Goal: Information Seeking & Learning: Learn about a topic

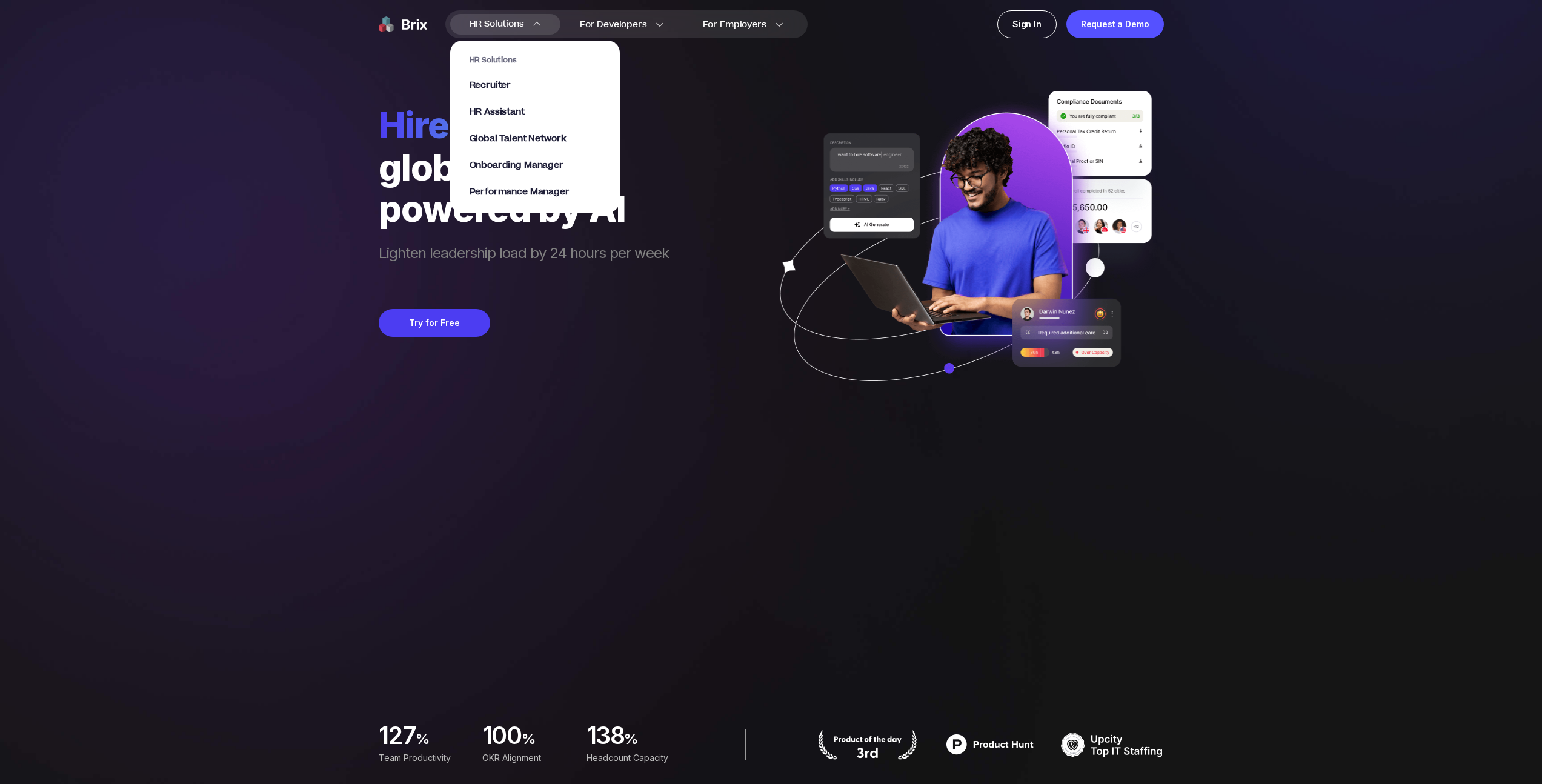
click at [501, 32] on section "HR Solutions Recruiter HR Assistant Global Talent Network Onboarding Manager Pe…" at bounding box center [535, 120] width 170 height 184
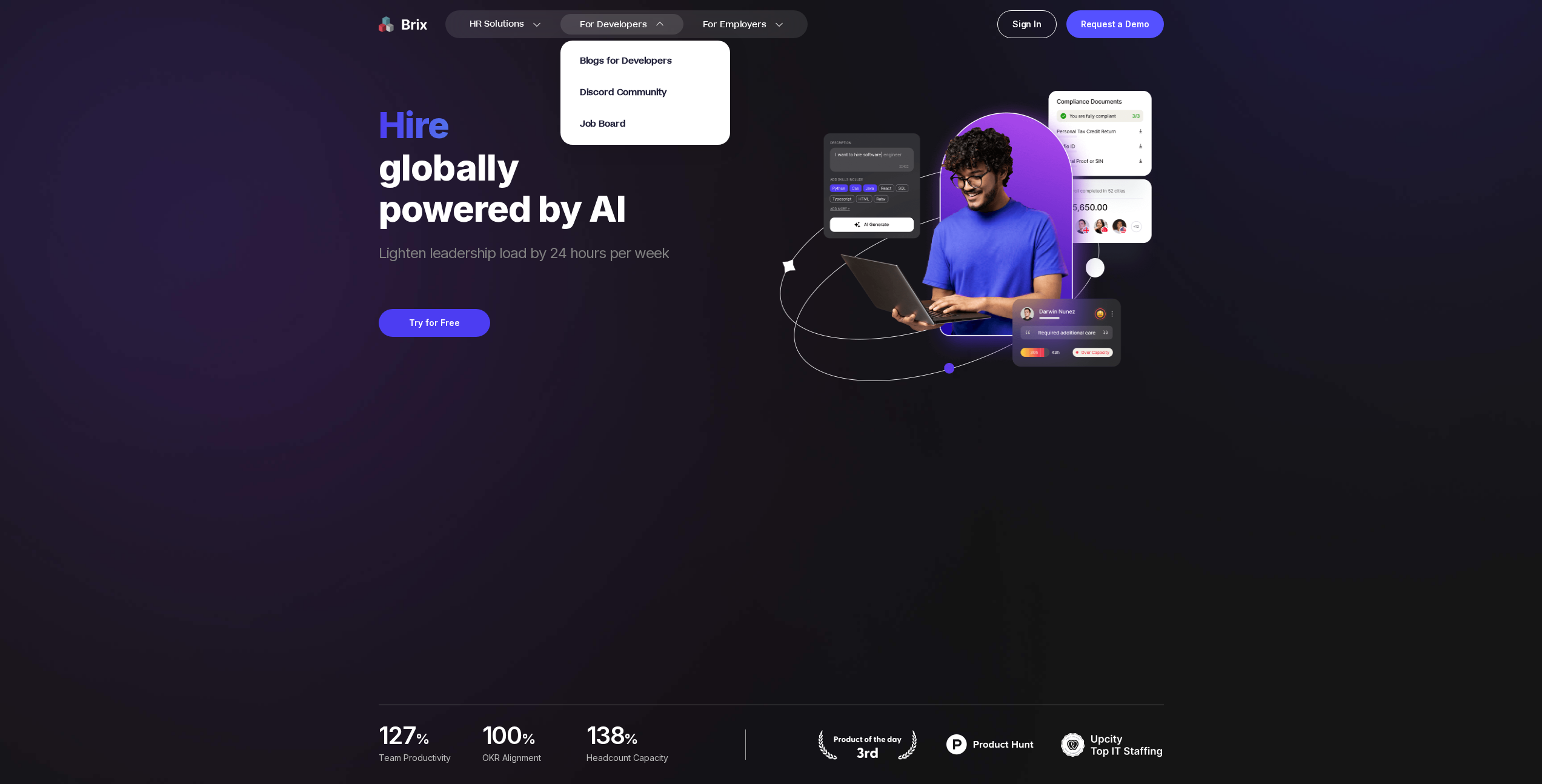
click at [601, 26] on span "For Developers" at bounding box center [613, 24] width 67 height 13
click at [619, 120] on span "Job Board" at bounding box center [603, 125] width 46 height 14
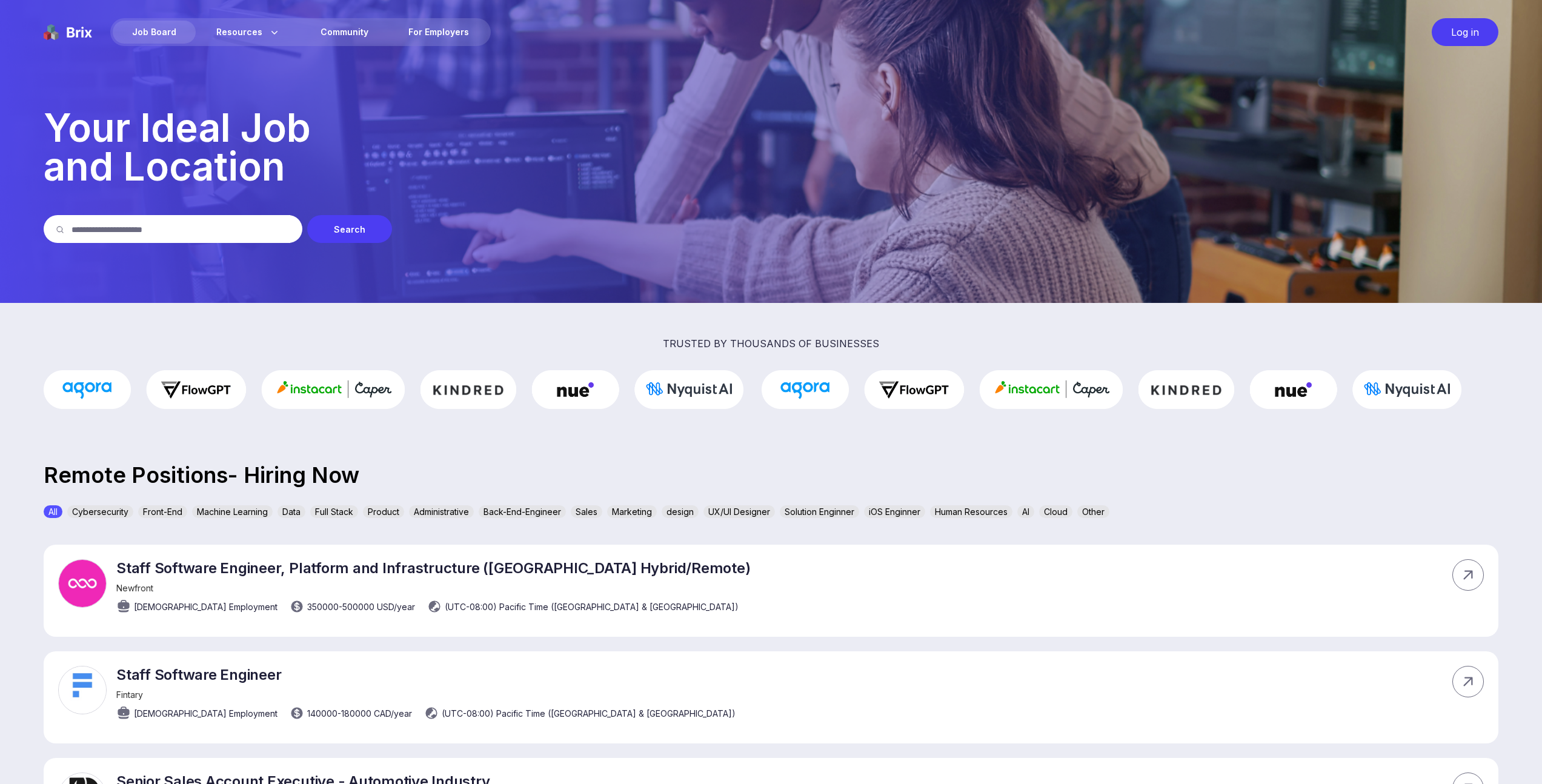
click at [327, 513] on div "Full Stack" at bounding box center [334, 511] width 48 height 13
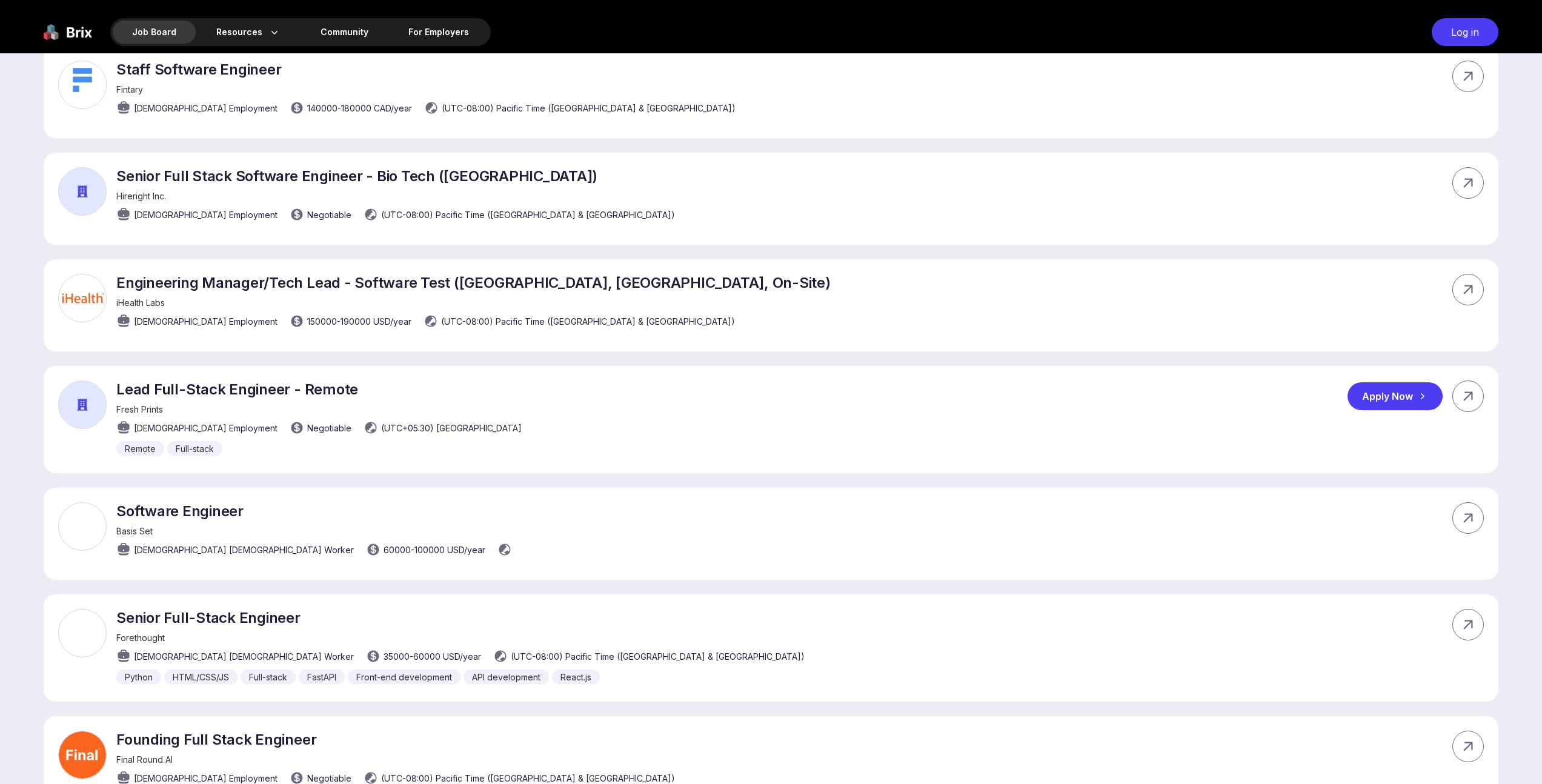
scroll to position [535, 0]
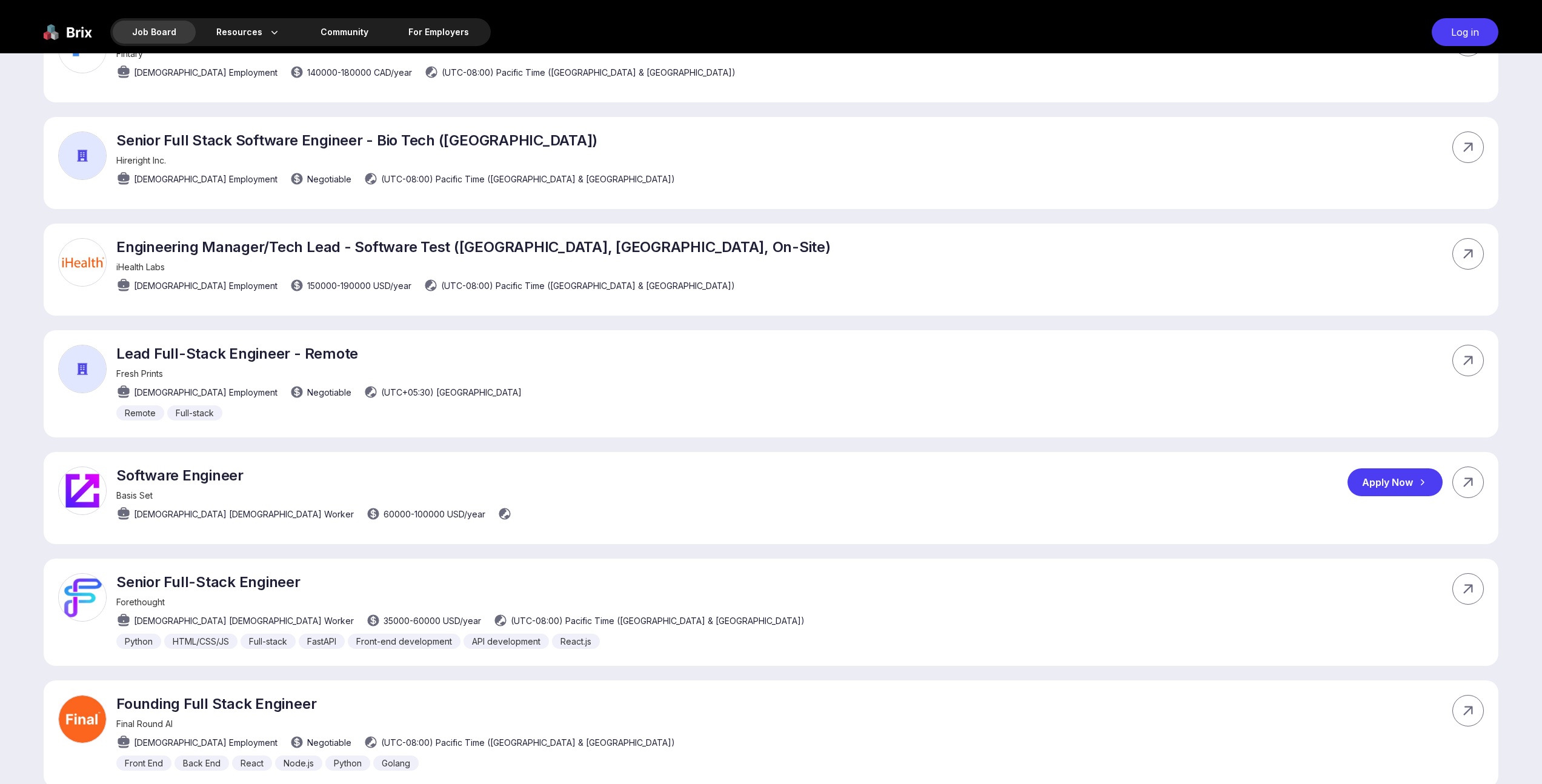
click at [179, 474] on p "Software Engineer" at bounding box center [315, 475] width 399 height 18
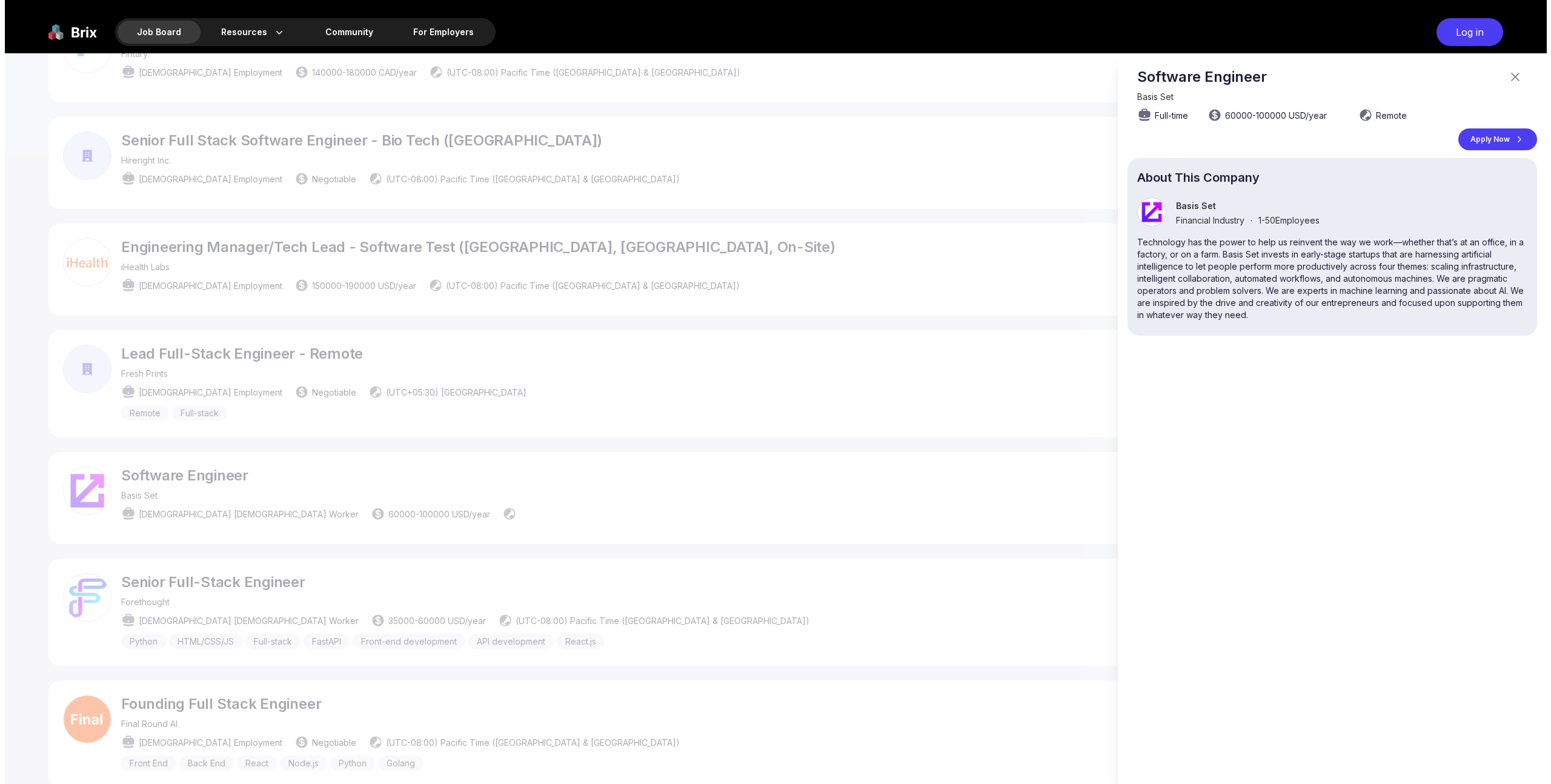
scroll to position [0, 0]
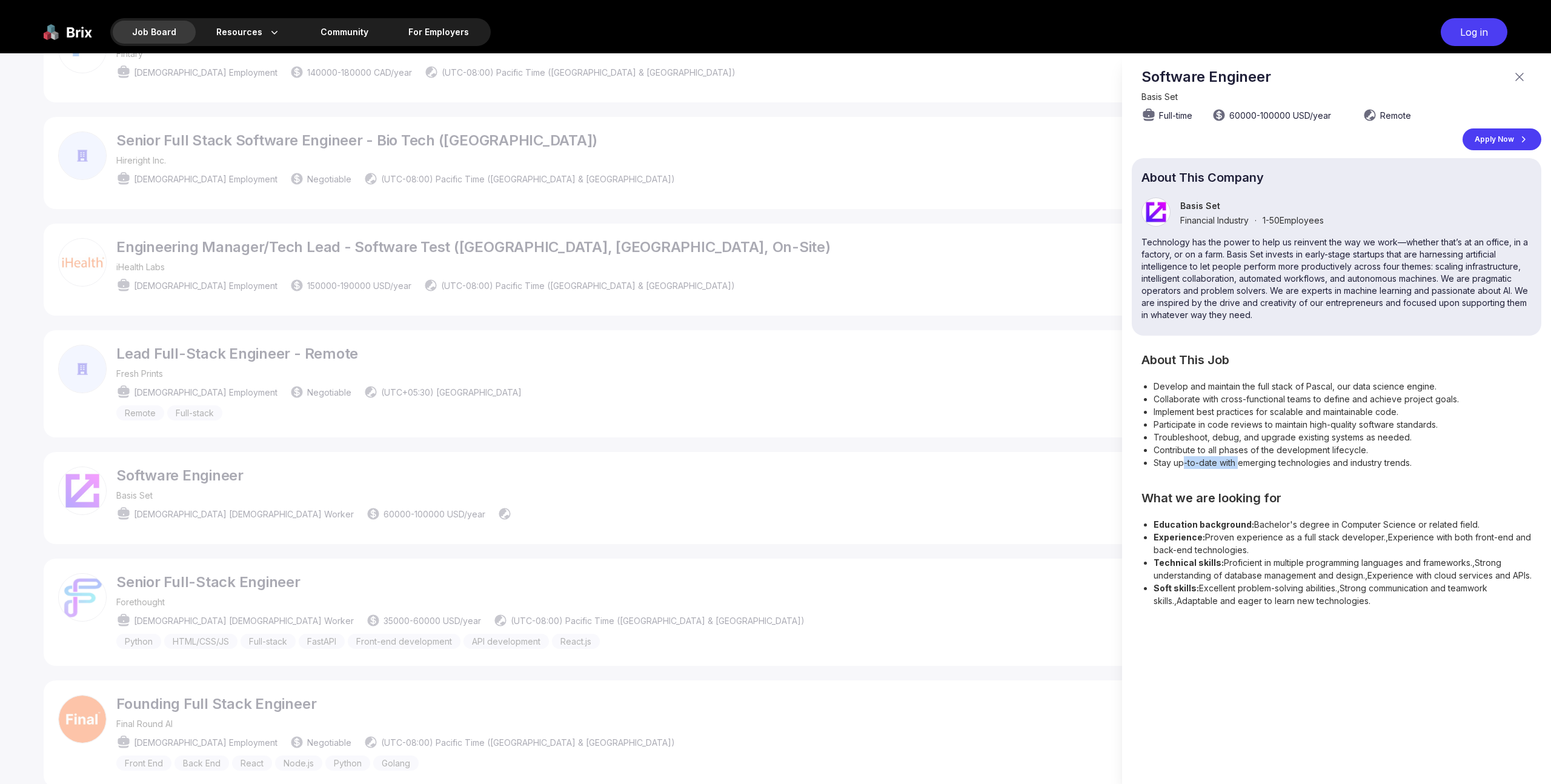
drag, startPoint x: 1183, startPoint y: 464, endPoint x: 1242, endPoint y: 465, distance: 59.0
click at [1240, 465] on li "Stay up-to-date with emerging technologies and industry trends." at bounding box center [1342, 462] width 378 height 13
click at [1243, 465] on li "Stay up-to-date with emerging technologies and industry trends." at bounding box center [1342, 462] width 378 height 13
click at [822, 422] on div at bounding box center [776, 418] width 1551 height 730
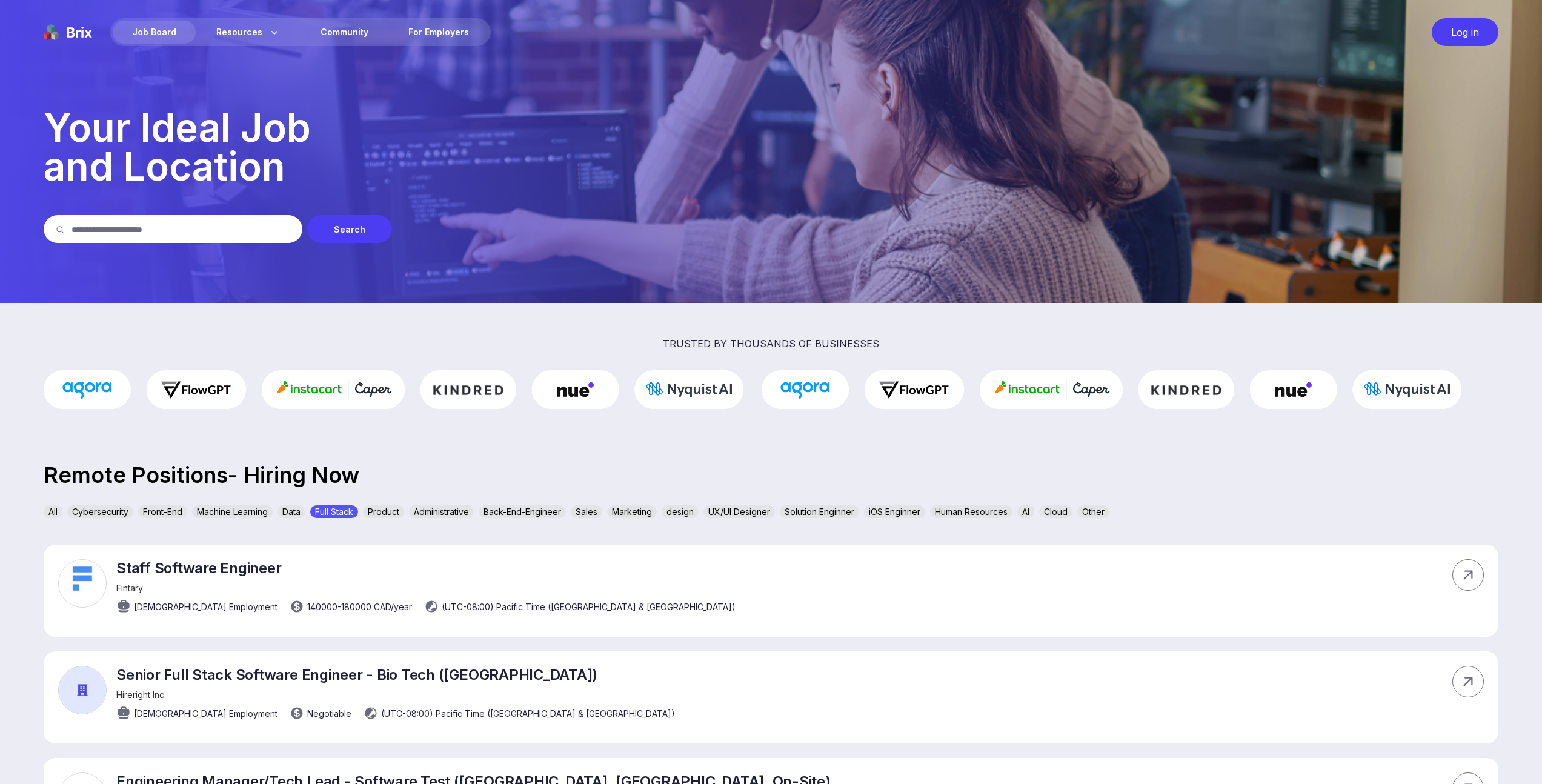
click at [221, 233] on input "text" at bounding box center [181, 229] width 219 height 28
type input "*******"
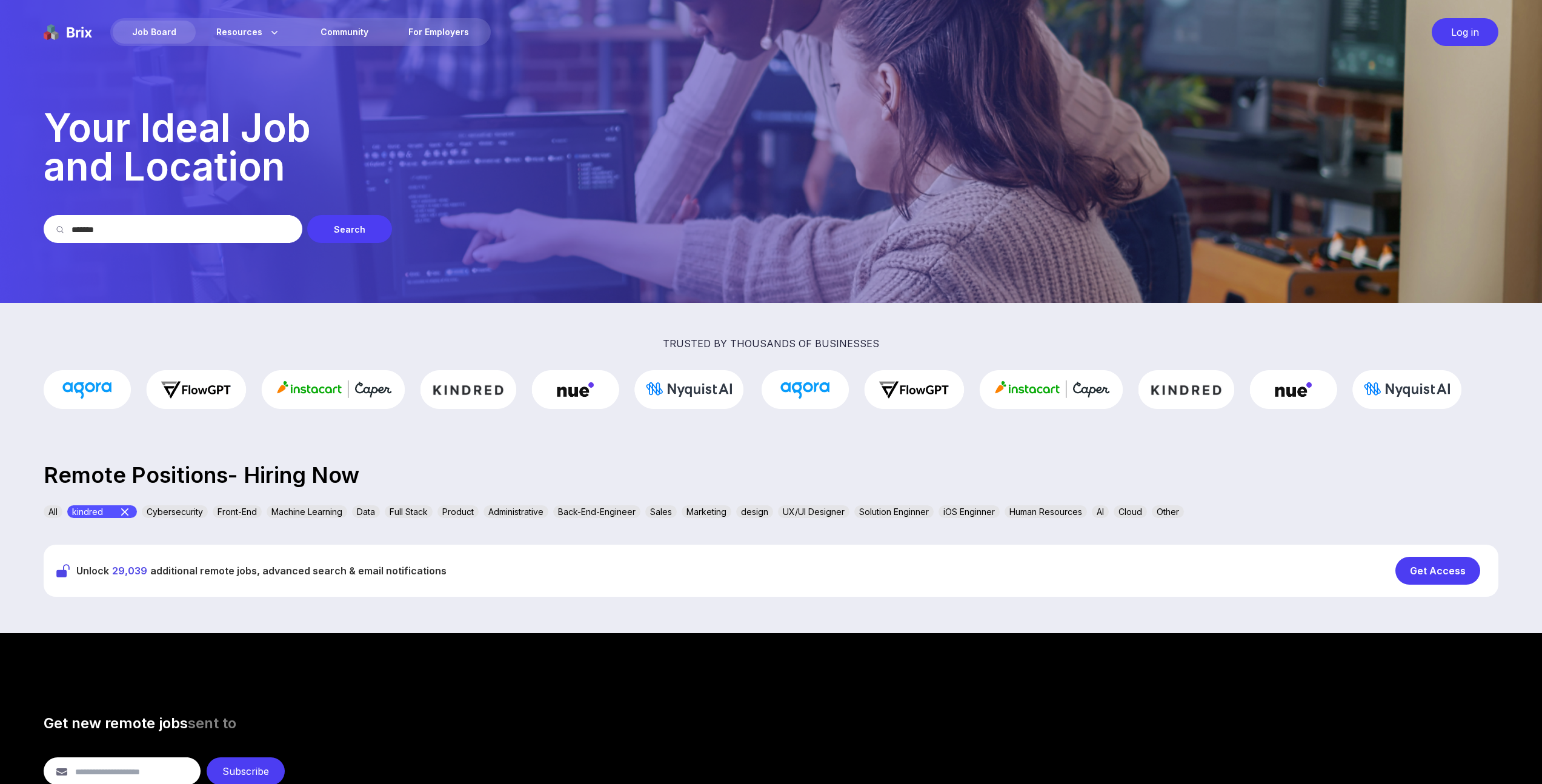
click at [1476, 30] on div "Log in" at bounding box center [1465, 32] width 67 height 28
